Goal: Transaction & Acquisition: Download file/media

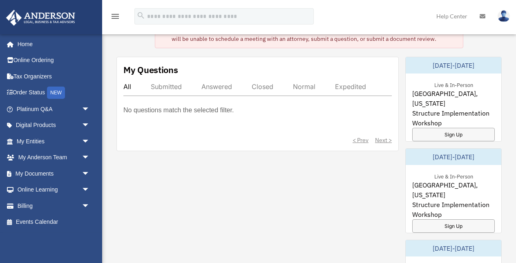
scroll to position [61, 0]
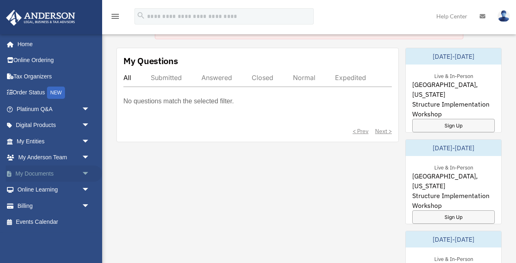
click at [42, 174] on link "My Documents arrow_drop_down" at bounding box center [54, 173] width 96 height 16
click at [83, 172] on span "arrow_drop_down" at bounding box center [90, 173] width 16 height 17
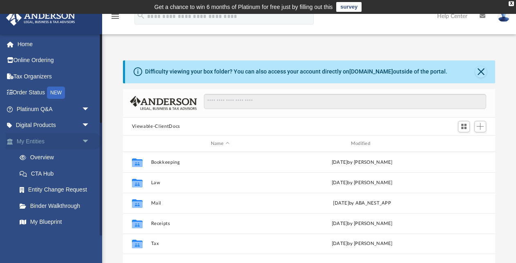
scroll to position [186, 373]
click at [85, 141] on span "arrow_drop_down" at bounding box center [90, 141] width 16 height 17
click at [84, 155] on span "arrow_drop_down" at bounding box center [90, 158] width 16 height 17
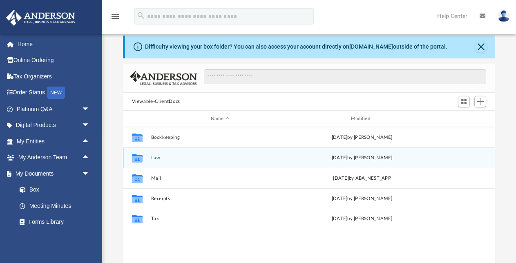
scroll to position [39, 0]
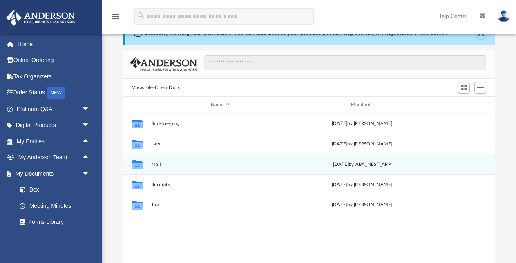
click at [155, 164] on button "Mail" at bounding box center [220, 164] width 139 height 5
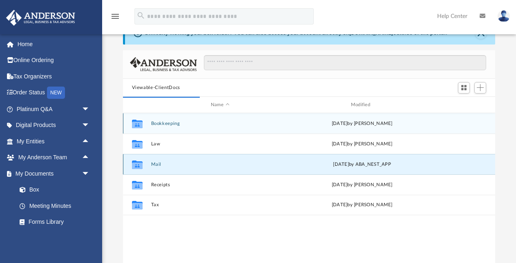
scroll to position [0, 0]
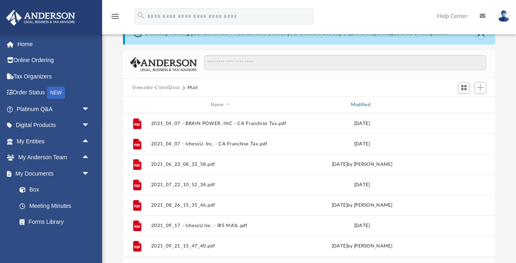
click at [362, 105] on div "Modified" at bounding box center [362, 104] width 139 height 7
click at [364, 103] on div "Modified" at bounding box center [362, 104] width 139 height 7
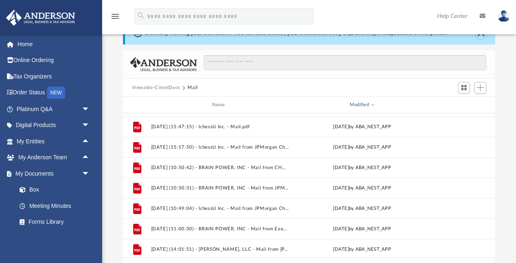
scroll to position [0, 0]
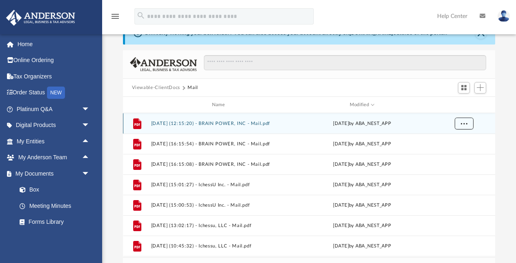
click at [464, 123] on span "More options" at bounding box center [463, 123] width 7 height 4
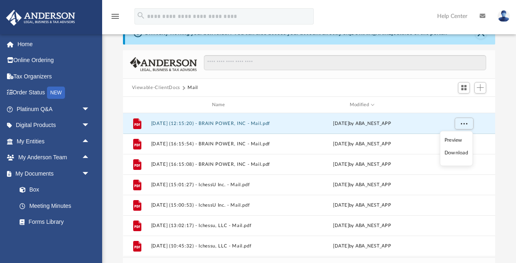
click at [454, 153] on li "Download" at bounding box center [457, 153] width 24 height 9
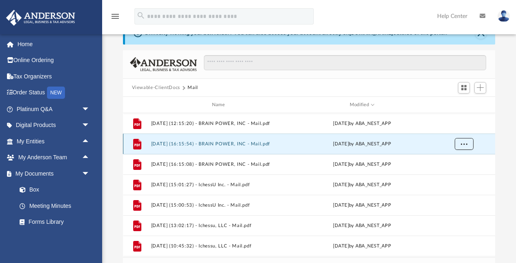
click at [464, 143] on span "More options" at bounding box center [463, 143] width 7 height 4
click at [458, 173] on li "Download" at bounding box center [457, 173] width 24 height 9
